Goal: Information Seeking & Learning: Learn about a topic

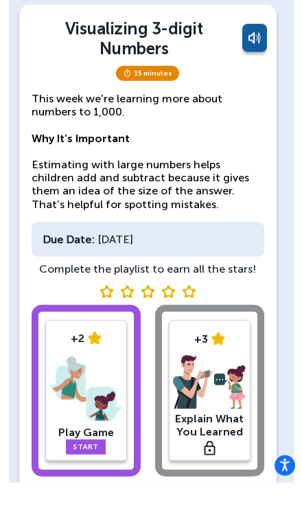
scroll to position [45, 0]
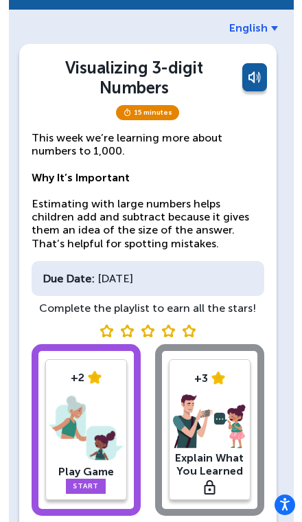
click at [91, 404] on img at bounding box center [85, 427] width 73 height 71
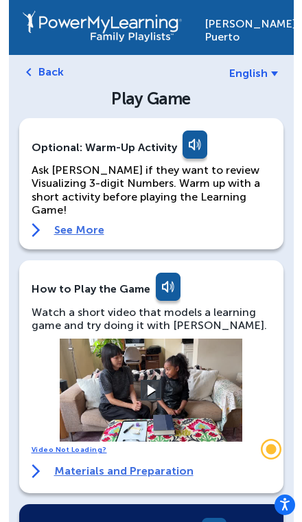
click at [260, 72] on span "English" at bounding box center [248, 73] width 38 height 13
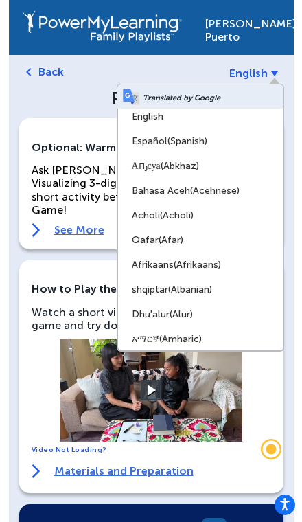
click at [204, 141] on span "(Spanish)" at bounding box center [188, 141] width 40 height 12
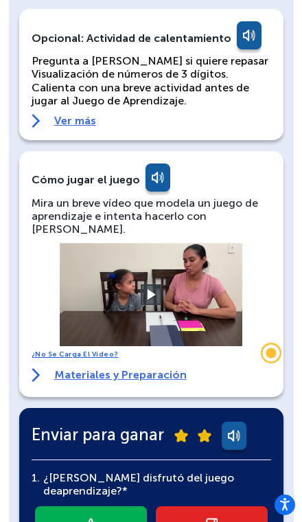
scroll to position [111, 0]
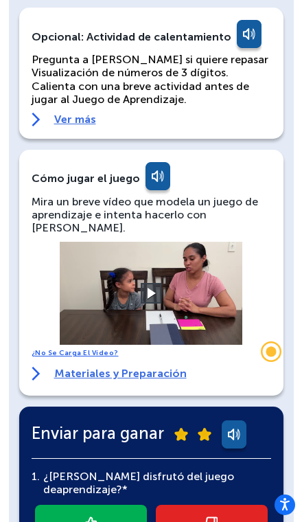
click at [153, 283] on button at bounding box center [151, 293] width 21 height 21
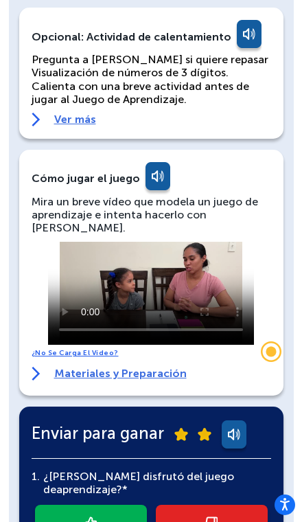
click at [85, 242] on video at bounding box center [151, 293] width 206 height 103
click at [82, 242] on video at bounding box center [151, 293] width 206 height 103
click at [62, 242] on video at bounding box center [151, 293] width 206 height 103
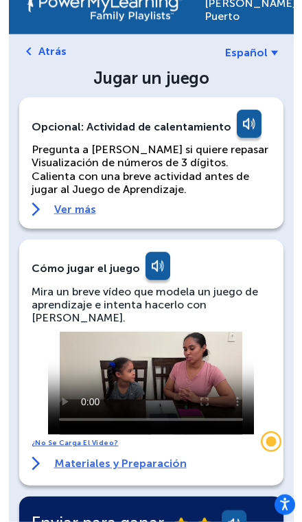
scroll to position [0, 0]
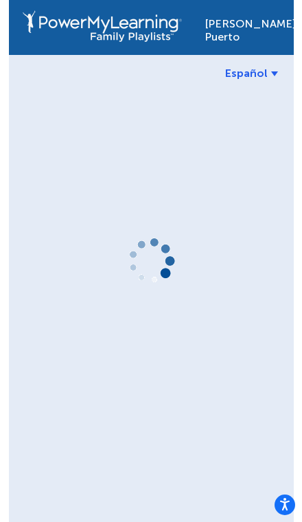
scroll to position [45, 0]
